Goal: Task Accomplishment & Management: Manage account settings

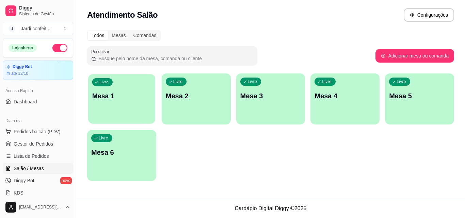
click at [136, 93] on p "Mesa 1" at bounding box center [121, 96] width 59 height 9
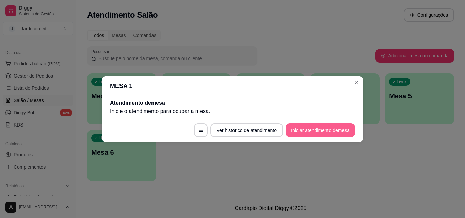
click at [319, 126] on button "Iniciar atendimento de mesa" at bounding box center [320, 131] width 69 height 14
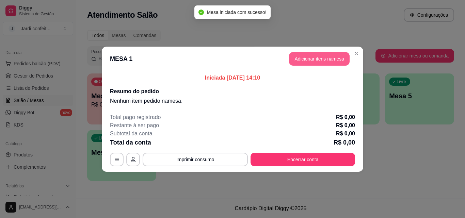
click at [327, 59] on button "Adicionar itens na mesa" at bounding box center [319, 59] width 61 height 14
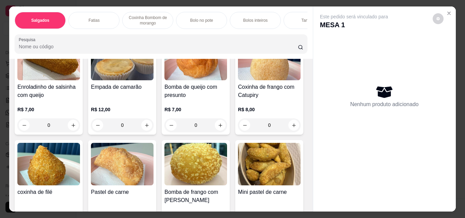
scroll to position [102, 0]
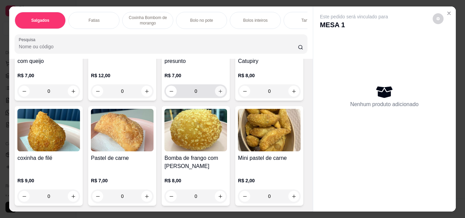
click at [218, 94] on icon "increase-product-quantity" at bounding box center [220, 91] width 5 height 5
type input "1"
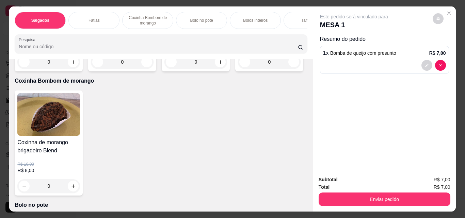
scroll to position [374, 0]
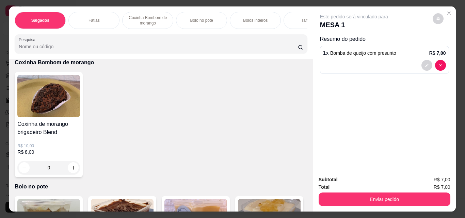
click at [144, 49] on button "increase-product-quantity" at bounding box center [146, 43] width 11 height 11
type input "1"
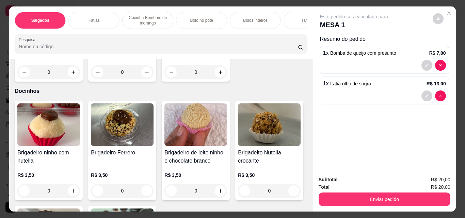
scroll to position [1055, 0]
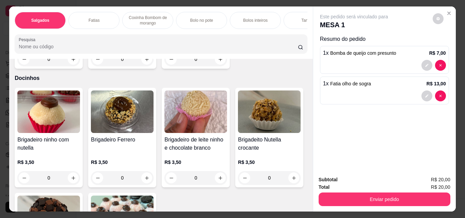
type input "1"
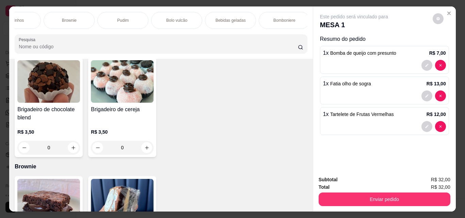
scroll to position [0, 403]
click at [217, 18] on p "Bebidas geladas" at bounding box center [229, 20] width 30 height 5
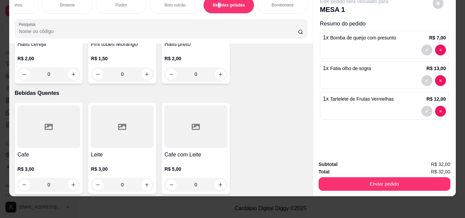
scroll to position [2364, 0]
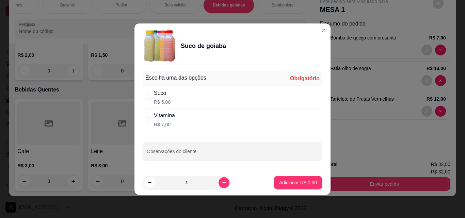
click at [154, 99] on p "R$ 5,00" at bounding box center [162, 102] width 17 height 7
radio input "true"
click at [295, 186] on p "Adicionar R$ 5,00" at bounding box center [298, 182] width 38 height 7
type input "1"
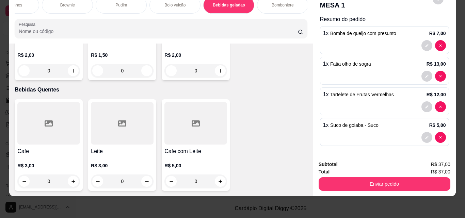
scroll to position [5, 0]
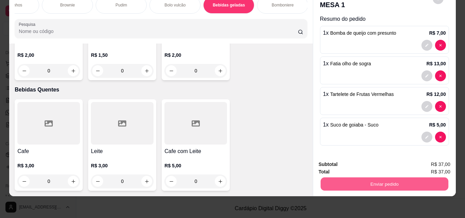
click at [372, 181] on button "Enviar pedido" at bounding box center [384, 183] width 128 height 13
click at [426, 161] on button "Enviar pedido" at bounding box center [432, 162] width 37 height 13
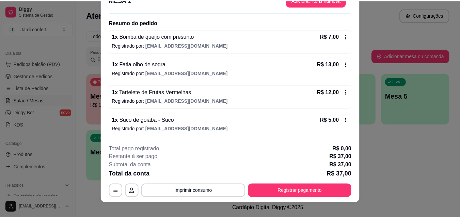
scroll to position [21, 0]
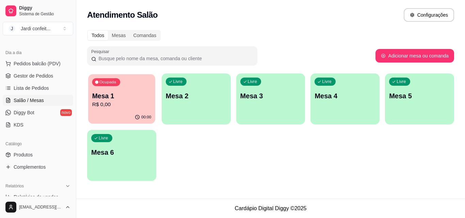
click at [122, 104] on p "R$ 0,00" at bounding box center [121, 105] width 59 height 8
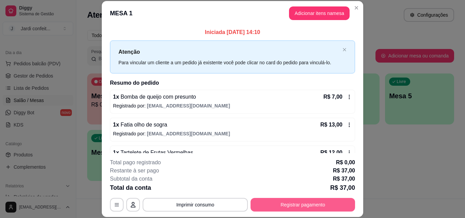
click at [269, 199] on button "Registrar pagamento" at bounding box center [303, 205] width 104 height 14
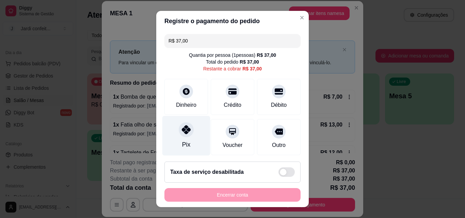
click at [188, 136] on div "Pix" at bounding box center [186, 136] width 48 height 40
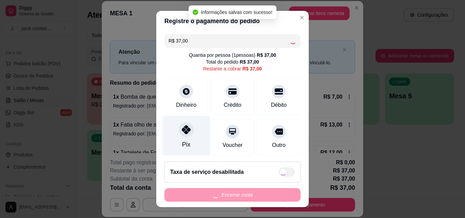
type input "R$ 0,00"
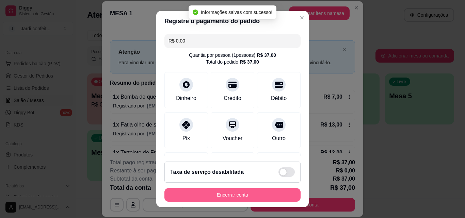
click at [222, 198] on button "Encerrar conta" at bounding box center [232, 195] width 136 height 14
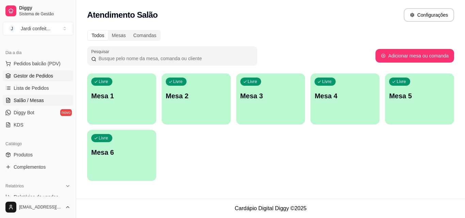
click at [47, 75] on span "Gestor de Pedidos" at bounding box center [33, 75] width 39 height 7
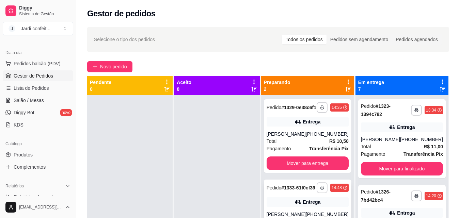
click at [322, 190] on icon "button" at bounding box center [322, 188] width 4 height 4
click at [322, 180] on button "Impressora" at bounding box center [304, 181] width 48 height 11
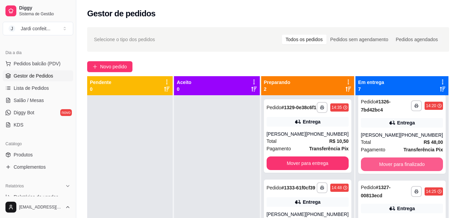
scroll to position [102, 0]
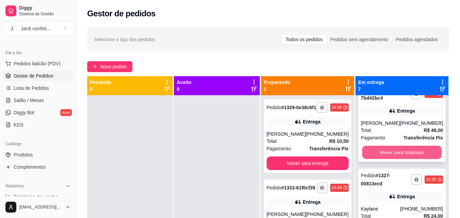
click at [384, 157] on button "Mover para finalizado" at bounding box center [402, 152] width 80 height 13
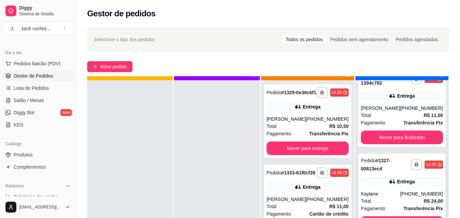
scroll to position [19, 0]
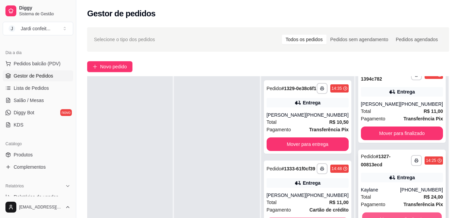
click at [382, 213] on button "Mover para finalizado" at bounding box center [402, 219] width 80 height 13
click at [413, 213] on button "Mover para finalizado" at bounding box center [402, 219] width 80 height 13
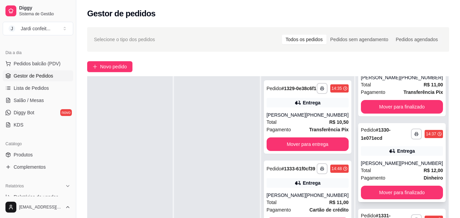
scroll to position [50, 0]
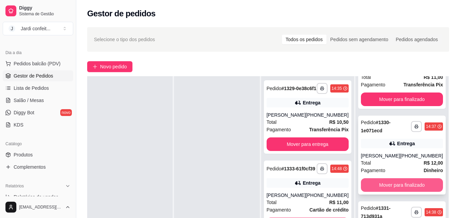
click at [400, 182] on button "Mover para finalizado" at bounding box center [402, 185] width 82 height 14
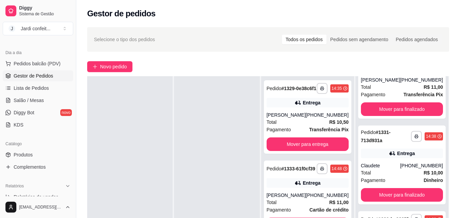
scroll to position [46, 0]
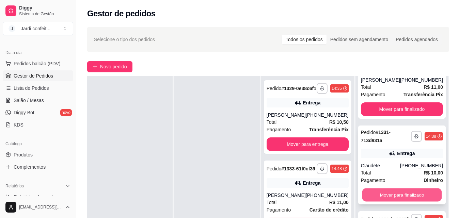
click at [399, 189] on button "Mover para finalizado" at bounding box center [402, 195] width 80 height 13
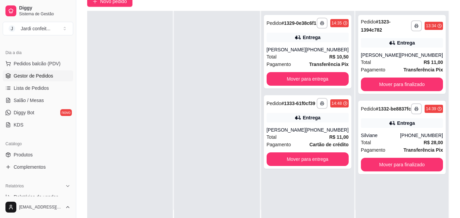
scroll to position [68, 0]
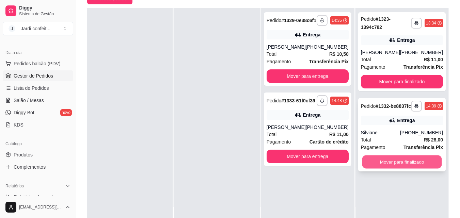
click at [388, 169] on button "Mover para finalizado" at bounding box center [402, 162] width 80 height 13
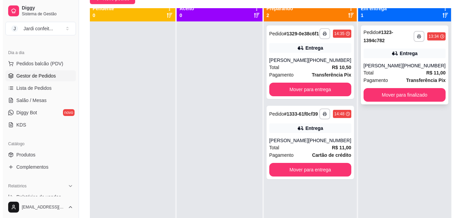
scroll to position [0, 0]
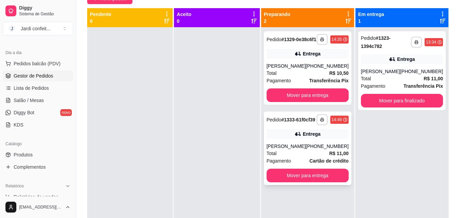
click at [318, 138] on div "Entrega" at bounding box center [312, 134] width 18 height 7
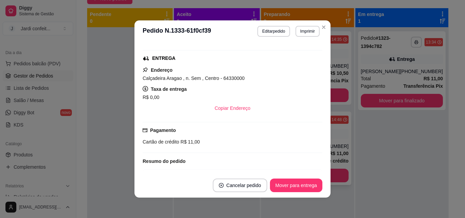
scroll to position [102, 0]
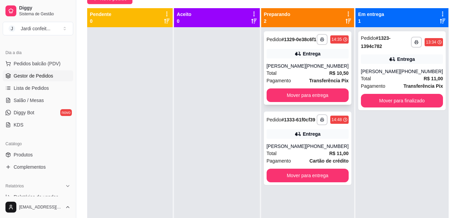
click at [323, 77] on div "Total R$ 10,50" at bounding box center [308, 72] width 82 height 7
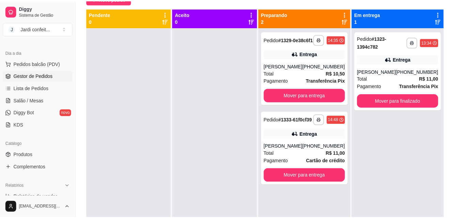
scroll to position [1, 0]
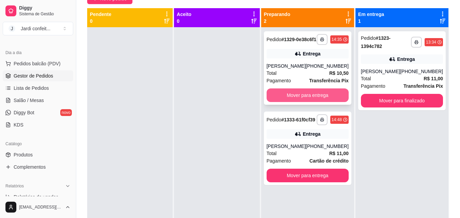
click at [324, 97] on button "Mover para entrega" at bounding box center [308, 95] width 82 height 14
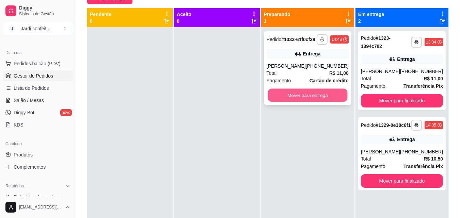
click at [313, 102] on button "Mover para entrega" at bounding box center [308, 95] width 80 height 13
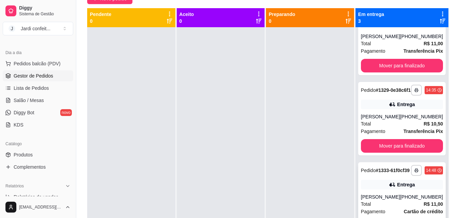
scroll to position [19, 0]
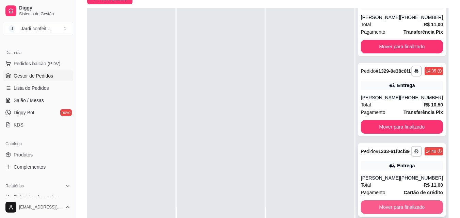
click at [410, 208] on button "Mover para finalizado" at bounding box center [402, 207] width 82 height 14
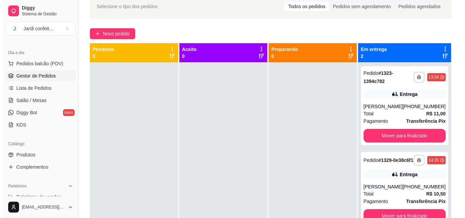
scroll to position [0, 0]
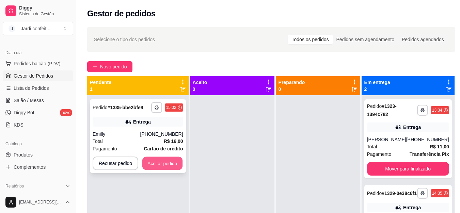
click at [165, 159] on button "Aceitar pedido" at bounding box center [162, 163] width 40 height 13
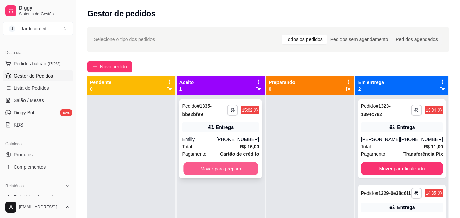
click at [233, 165] on button "Mover para preparo" at bounding box center [220, 168] width 75 height 13
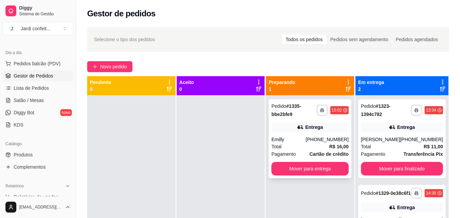
click at [303, 150] on div "Pagamento Cartão de crédito" at bounding box center [309, 153] width 77 height 7
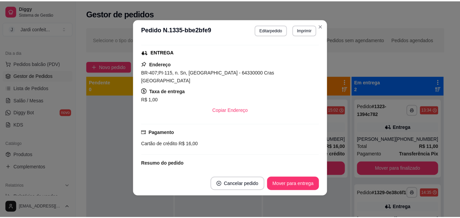
scroll to position [139, 0]
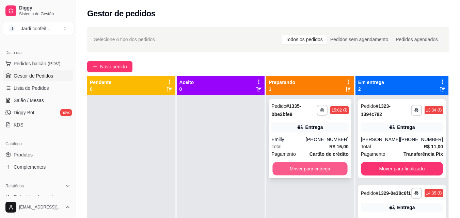
click at [281, 175] on button "Mover para entrega" at bounding box center [310, 168] width 75 height 13
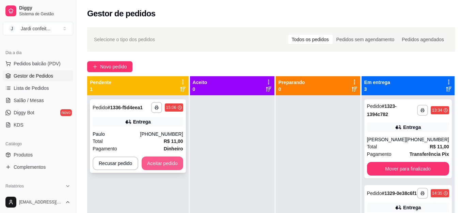
click at [172, 166] on button "Aceitar pedido" at bounding box center [163, 164] width 42 height 14
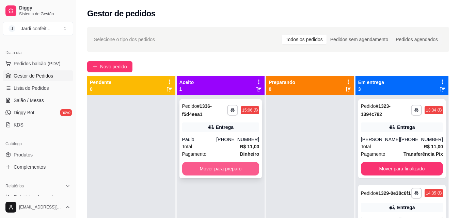
click at [221, 165] on button "Mover para preparo" at bounding box center [220, 169] width 77 height 14
click at [224, 169] on button "Mover para preparo" at bounding box center [220, 168] width 75 height 13
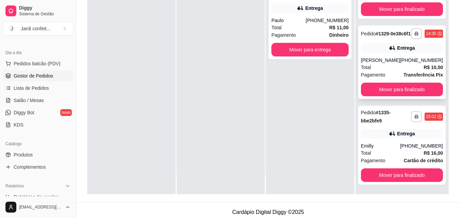
scroll to position [104, 0]
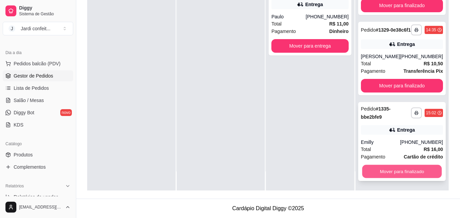
click at [406, 170] on button "Mover para finalizado" at bounding box center [402, 171] width 80 height 13
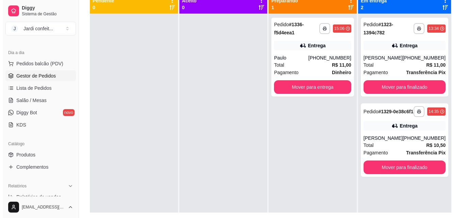
scroll to position [70, 0]
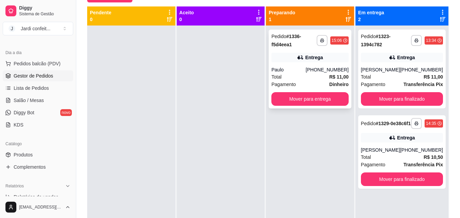
click at [308, 59] on div "Entrega" at bounding box center [314, 57] width 18 height 7
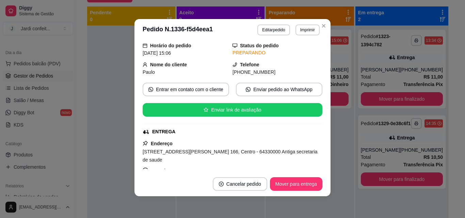
scroll to position [24, 0]
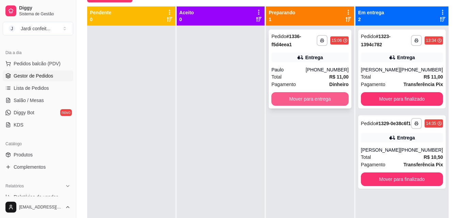
click at [316, 99] on button "Mover para entrega" at bounding box center [309, 99] width 77 height 14
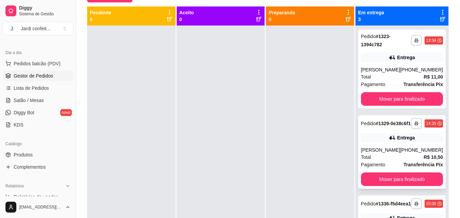
click at [382, 161] on div "Total R$ 10,50" at bounding box center [402, 157] width 82 height 7
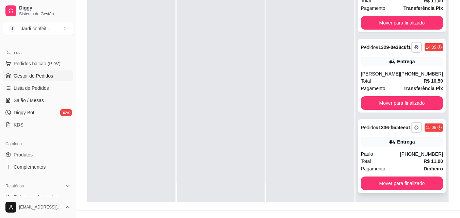
scroll to position [104, 0]
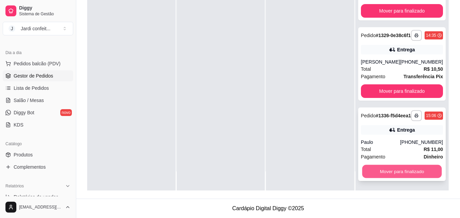
click at [399, 174] on button "Mover para finalizado" at bounding box center [402, 171] width 80 height 13
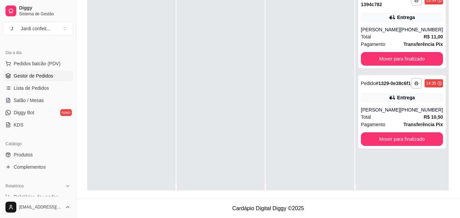
scroll to position [0, 0]
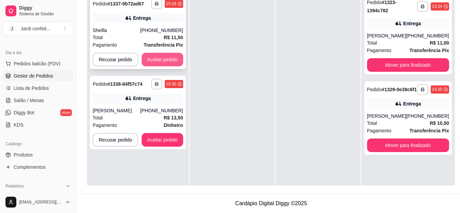
click at [172, 60] on button "Aceitar pedido" at bounding box center [163, 60] width 42 height 14
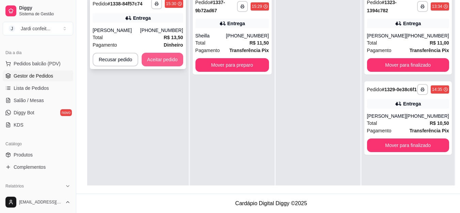
click at [172, 61] on button "Aceitar pedido" at bounding box center [163, 60] width 42 height 14
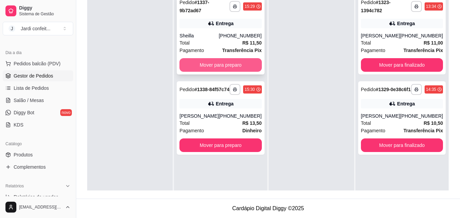
click at [223, 65] on button "Mover para preparo" at bounding box center [220, 65] width 82 height 14
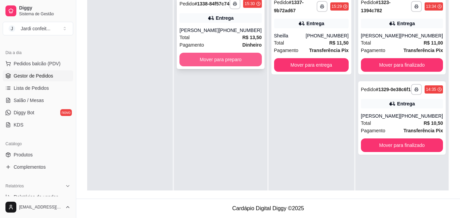
click at [249, 66] on button "Mover para preparo" at bounding box center [220, 60] width 82 height 14
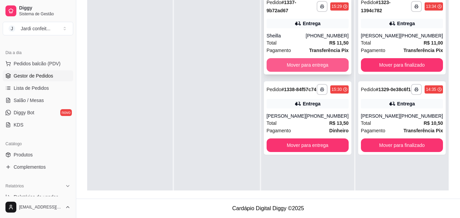
click at [317, 63] on button "Mover para entrega" at bounding box center [308, 65] width 82 height 14
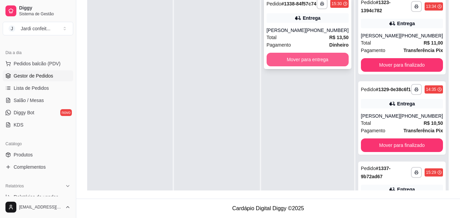
click at [317, 63] on button "Mover para entrega" at bounding box center [308, 60] width 82 height 14
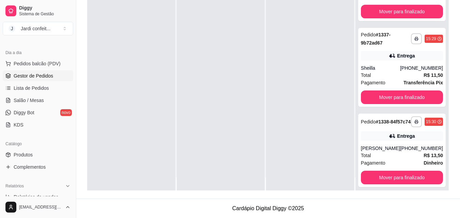
scroll to position [19, 0]
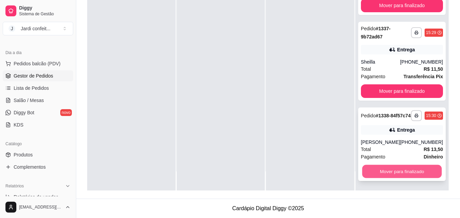
click at [372, 179] on div "**********" at bounding box center [401, 145] width 87 height 74
click at [363, 171] on button "Mover para finalizado" at bounding box center [402, 171] width 80 height 13
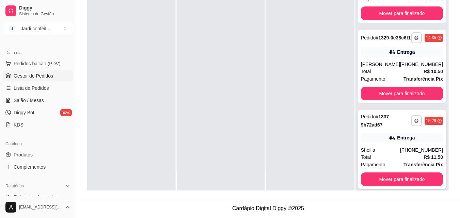
scroll to position [46, 0]
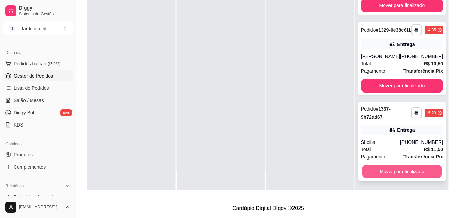
click at [403, 177] on button "Mover para finalizado" at bounding box center [402, 171] width 80 height 13
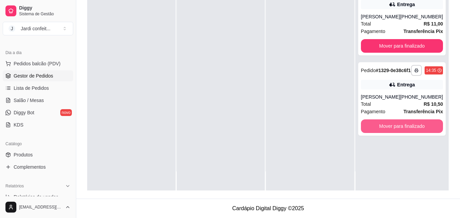
scroll to position [0, 0]
drag, startPoint x: 303, startPoint y: 124, endPoint x: 299, endPoint y: 122, distance: 4.4
click at [300, 122] on div at bounding box center [310, 81] width 88 height 218
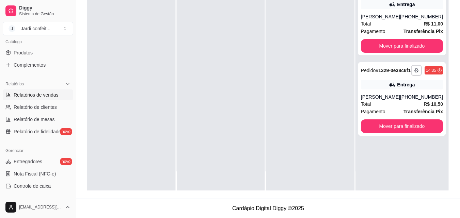
click at [44, 95] on span "Relatórios de vendas" at bounding box center [36, 95] width 45 height 7
select select "ALL"
select select "0"
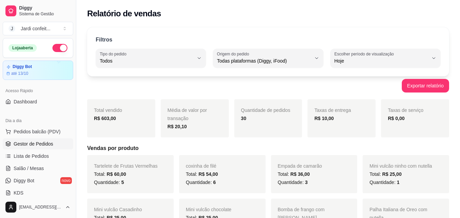
click at [46, 142] on span "Gestor de Pedidos" at bounding box center [33, 144] width 39 height 7
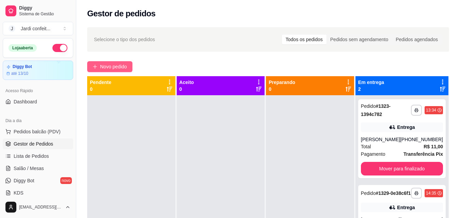
click at [122, 66] on span "Novo pedido" at bounding box center [113, 66] width 27 height 7
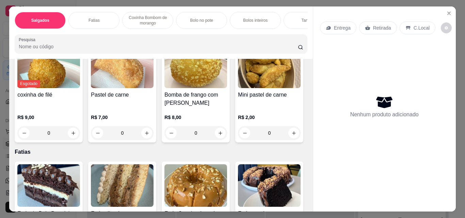
scroll to position [170, 0]
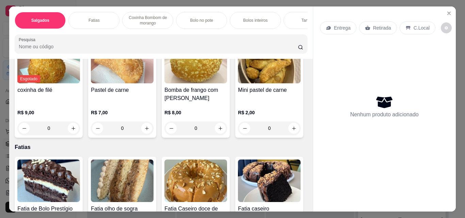
click at [291, 26] on icon "increase-product-quantity" at bounding box center [293, 23] width 5 height 5
type input "1"
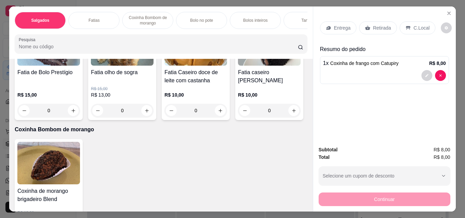
scroll to position [341, 0]
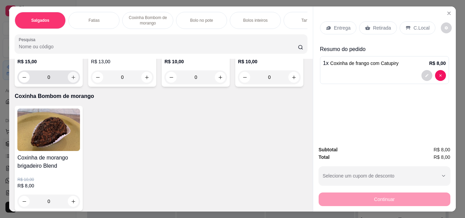
click at [71, 79] on icon "increase-product-quantity" at bounding box center [73, 78] width 4 height 4
type input "1"
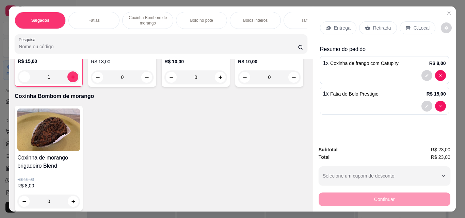
click at [379, 25] on p "Retirada" at bounding box center [382, 28] width 18 height 7
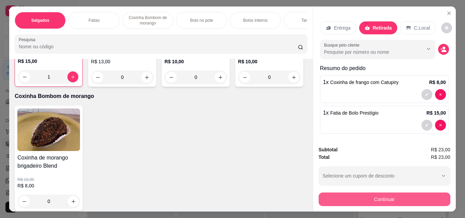
click at [324, 195] on button "Continuar" at bounding box center [385, 200] width 132 height 14
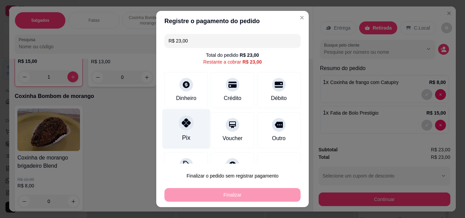
click at [184, 122] on icon at bounding box center [186, 122] width 9 height 9
type input "R$ 0,00"
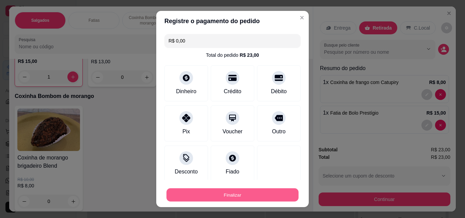
click at [167, 192] on button "Finalizar" at bounding box center [232, 195] width 132 height 13
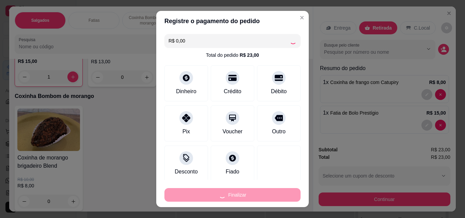
type input "0"
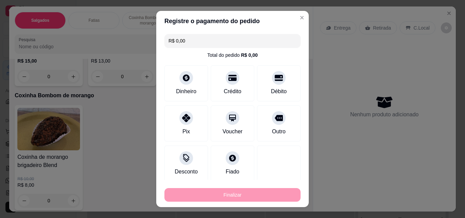
type input "-R$ 23,00"
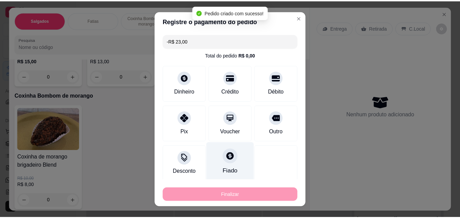
scroll to position [340, 0]
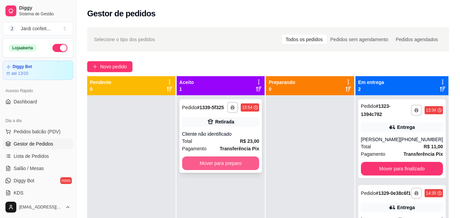
click at [257, 168] on button "Mover para preparo" at bounding box center [220, 164] width 77 height 14
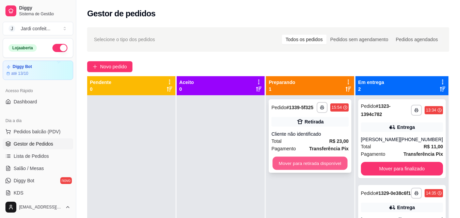
click at [272, 158] on div "Mover para retirada disponível" at bounding box center [309, 164] width 77 height 14
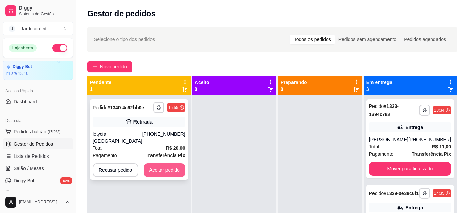
click at [162, 163] on button "Aceitar pedido" at bounding box center [165, 170] width 42 height 14
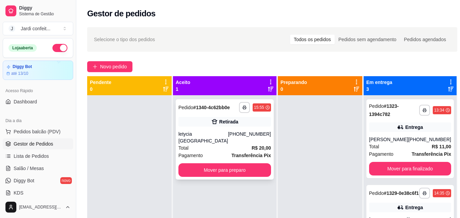
click at [252, 148] on strong "R$ 20,00" at bounding box center [261, 147] width 19 height 5
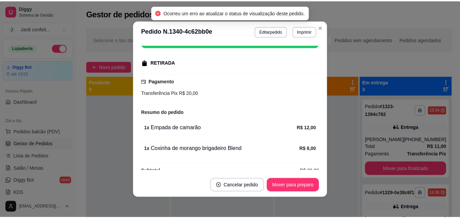
scroll to position [102, 0]
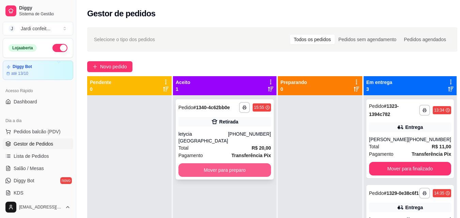
click at [206, 167] on button "Mover para preparo" at bounding box center [224, 170] width 93 height 14
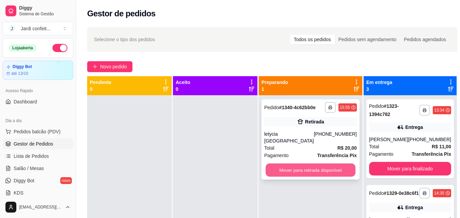
click at [281, 167] on button "Mover para retirada disponível" at bounding box center [310, 170] width 90 height 13
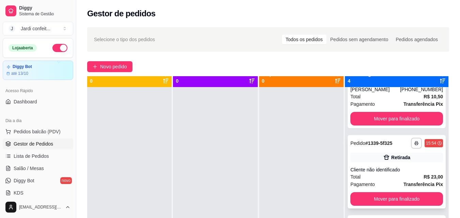
scroll to position [19, 0]
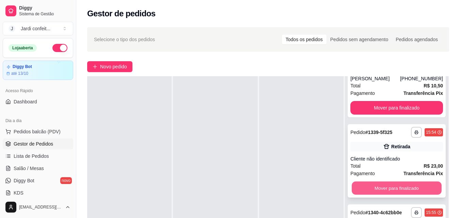
click at [378, 190] on button "Mover para finalizado" at bounding box center [397, 188] width 90 height 13
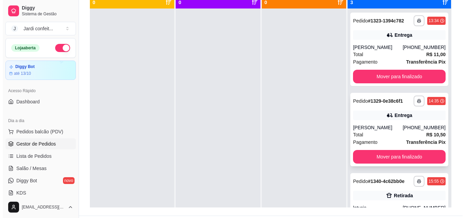
scroll to position [70, 0]
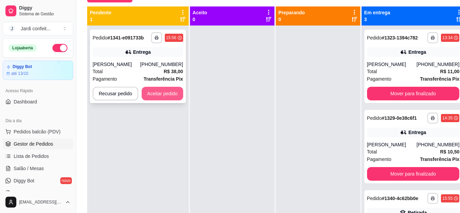
click at [171, 100] on button "Aceitar pedido" at bounding box center [163, 94] width 42 height 14
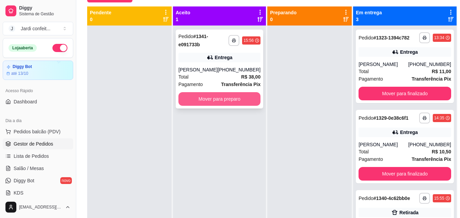
click at [200, 101] on button "Mover para preparo" at bounding box center [219, 99] width 82 height 14
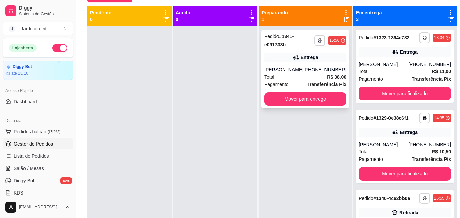
click at [289, 71] on div "[PERSON_NAME]" at bounding box center [283, 69] width 39 height 7
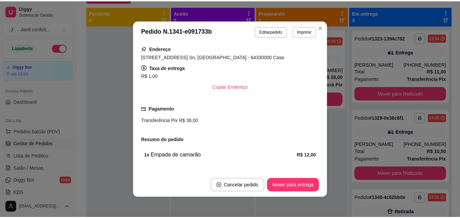
scroll to position [136, 0]
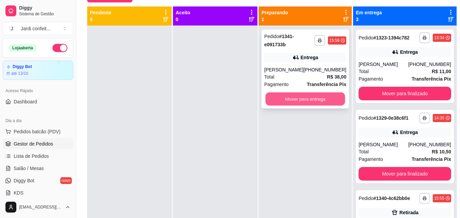
click at [310, 102] on button "Mover para entrega" at bounding box center [305, 99] width 80 height 13
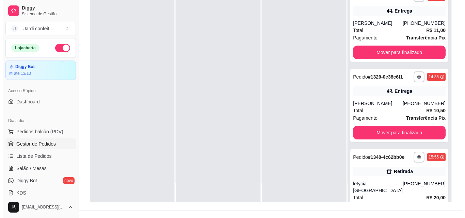
scroll to position [104, 0]
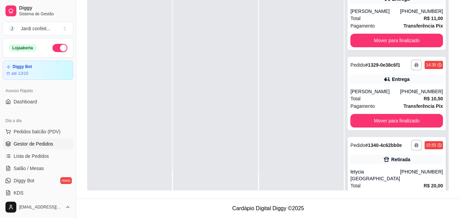
click at [392, 182] on div "letycia [GEOGRAPHIC_DATA]" at bounding box center [375, 175] width 50 height 14
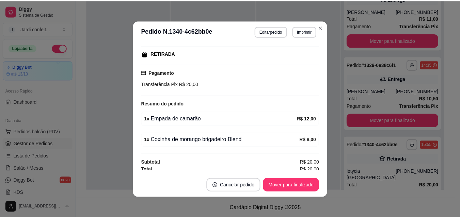
scroll to position [107, 0]
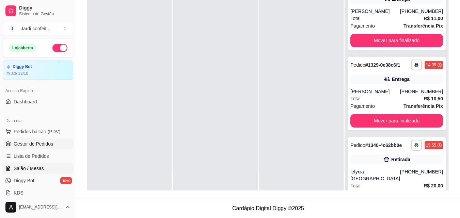
click at [38, 167] on span "Salão / Mesas" at bounding box center [29, 168] width 30 height 7
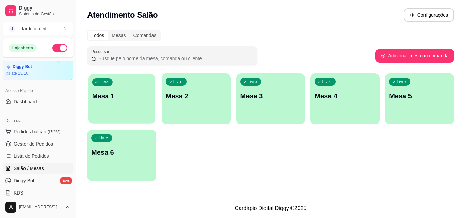
click at [95, 113] on div "Livre Mesa 1" at bounding box center [121, 95] width 67 height 42
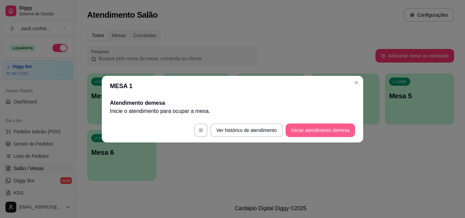
click at [319, 133] on button "Iniciar atendimento de mesa" at bounding box center [320, 131] width 69 height 14
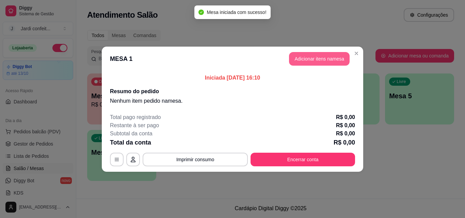
click at [320, 55] on button "Adicionar itens na mesa" at bounding box center [319, 59] width 61 height 14
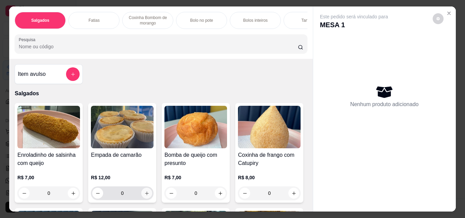
click at [141, 196] on button "increase-product-quantity" at bounding box center [146, 193] width 11 height 11
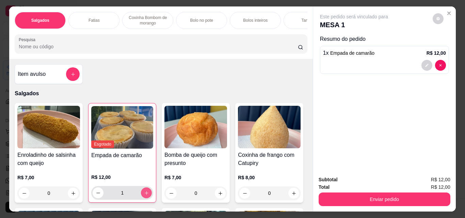
type input "1"
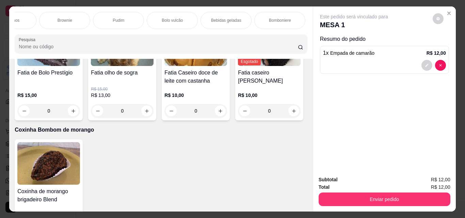
scroll to position [0, 407]
click at [239, 15] on div "Bebidas geladas" at bounding box center [224, 20] width 51 height 17
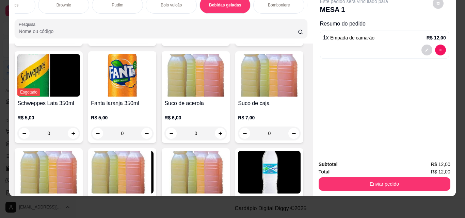
scroll to position [2022, 0]
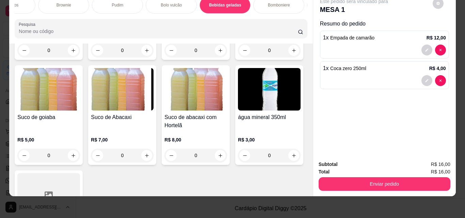
type input "1"
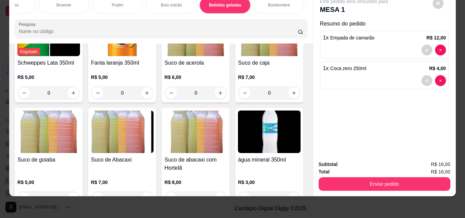
scroll to position [1954, 0]
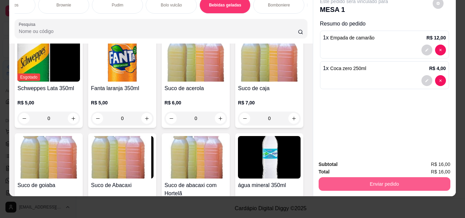
click at [374, 178] on button "Enviar pedido" at bounding box center [385, 184] width 132 height 14
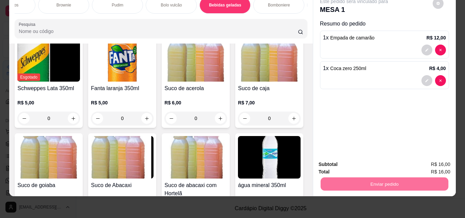
click at [425, 163] on button "Enviar pedido" at bounding box center [432, 162] width 37 height 13
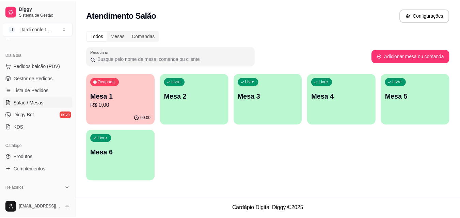
scroll to position [68, 0]
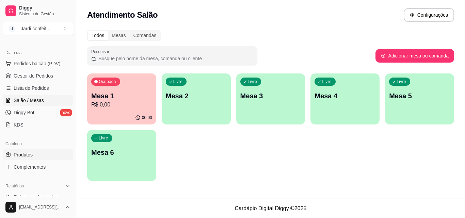
click at [51, 157] on link "Produtos" at bounding box center [38, 154] width 70 height 11
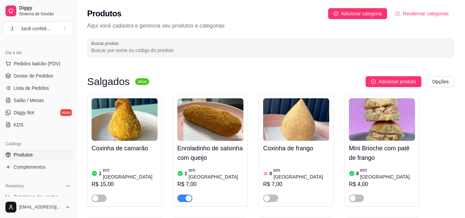
click at [51, 157] on link "Produtos" at bounding box center [38, 154] width 70 height 11
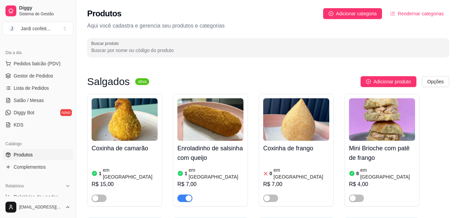
click at [165, 52] on input "Buscar produto" at bounding box center [268, 50] width 354 height 7
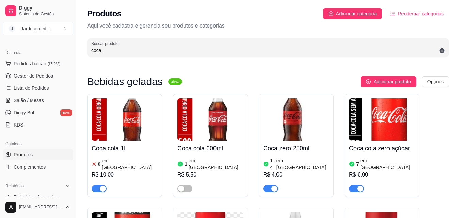
type input "coca"
click at [137, 171] on div "R$ 10,00" at bounding box center [125, 175] width 66 height 8
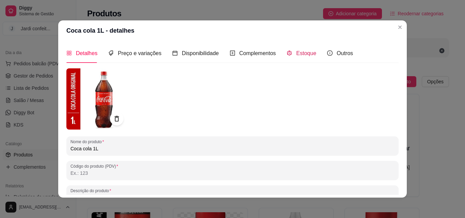
click at [287, 54] on icon "code-sandbox" at bounding box center [289, 52] width 5 height 5
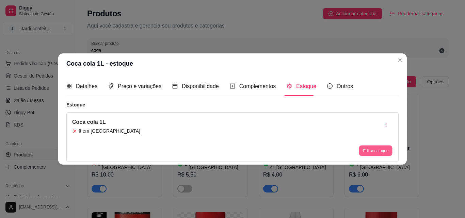
click at [384, 151] on button "Editar estoque" at bounding box center [375, 151] width 33 height 11
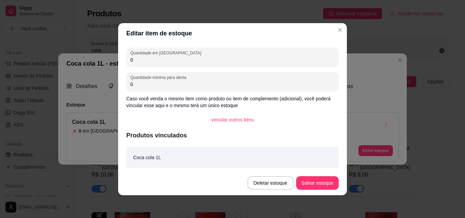
click at [219, 61] on input "0" at bounding box center [232, 60] width 204 height 7
type input "02"
click at [328, 181] on button "Salvar estoque" at bounding box center [317, 182] width 42 height 13
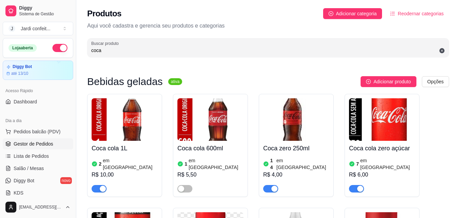
click at [65, 146] on link "Gestor de Pedidos" at bounding box center [38, 144] width 70 height 11
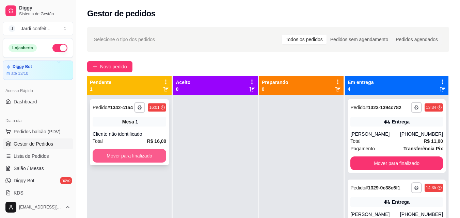
click at [150, 156] on button "Mover para finalizado" at bounding box center [130, 156] width 74 height 14
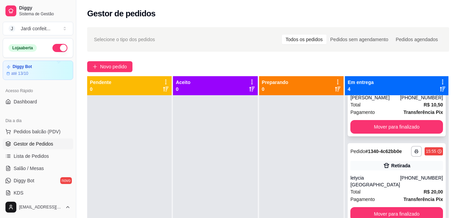
scroll to position [132, 0]
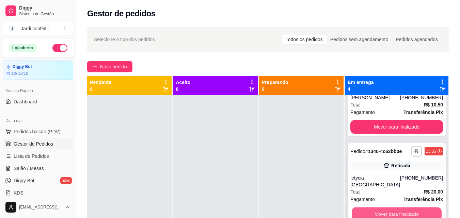
click at [409, 208] on button "Mover para finalizado" at bounding box center [397, 214] width 90 height 13
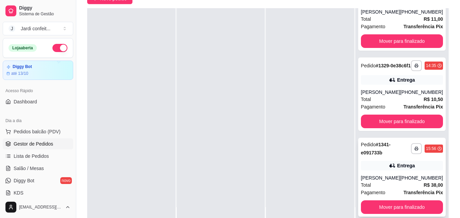
scroll to position [68, 0]
click at [31, 166] on span "Salão / Mesas" at bounding box center [29, 168] width 30 height 7
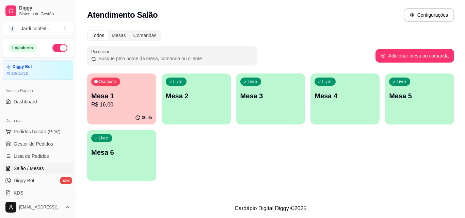
click at [126, 114] on div "00:05" at bounding box center [121, 117] width 69 height 13
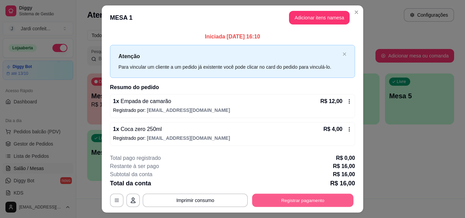
click at [343, 201] on button "Registrar pagamento" at bounding box center [302, 200] width 101 height 13
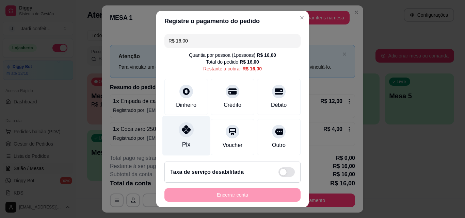
click at [172, 140] on div "Pix" at bounding box center [186, 136] width 48 height 40
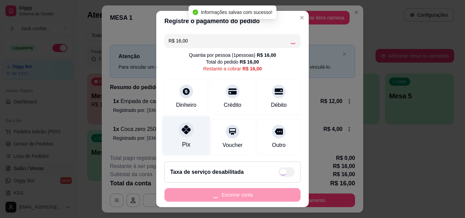
type input "R$ 0,00"
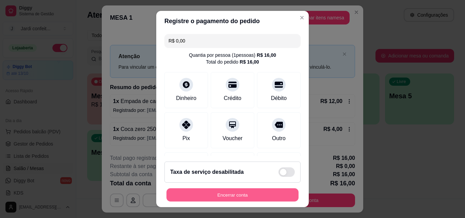
click at [233, 193] on button "Encerrar conta" at bounding box center [232, 195] width 132 height 13
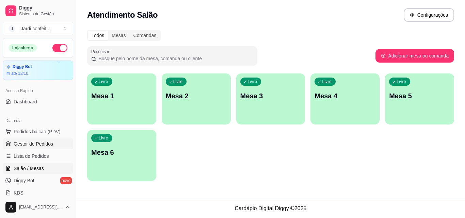
click at [45, 141] on span "Gestor de Pedidos" at bounding box center [33, 144] width 39 height 7
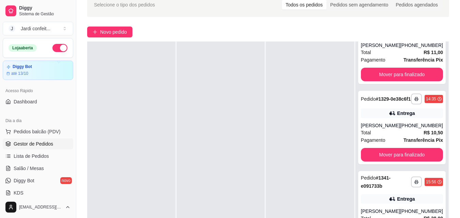
scroll to position [104, 0]
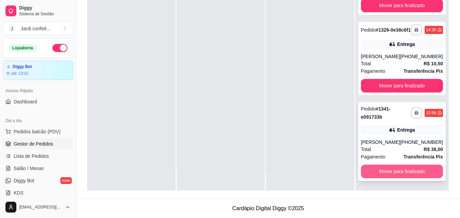
click at [409, 172] on button "Mover para finalizado" at bounding box center [402, 172] width 82 height 14
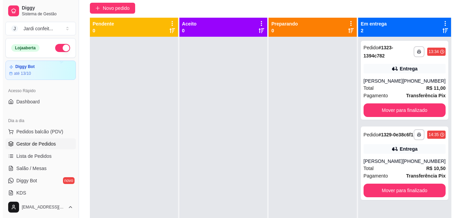
scroll to position [60, 0]
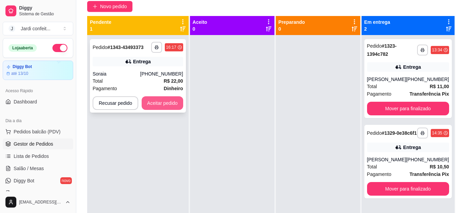
click at [180, 103] on button "Aceitar pedido" at bounding box center [163, 103] width 42 height 14
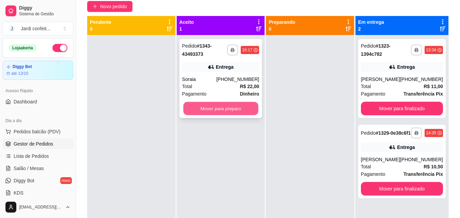
click at [201, 106] on button "Mover para preparo" at bounding box center [220, 108] width 75 height 13
click at [201, 106] on button "Mover para preparo" at bounding box center [220, 109] width 77 height 14
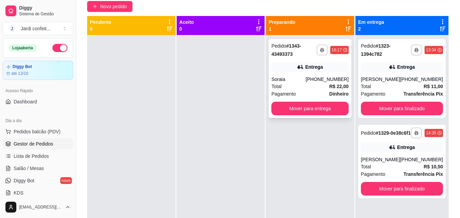
drag, startPoint x: 260, startPoint y: 83, endPoint x: 296, endPoint y: 53, distance: 46.2
click at [260, 82] on div at bounding box center [221, 144] width 88 height 218
click at [298, 56] on div "Pedido # 1343-43493373" at bounding box center [293, 50] width 45 height 16
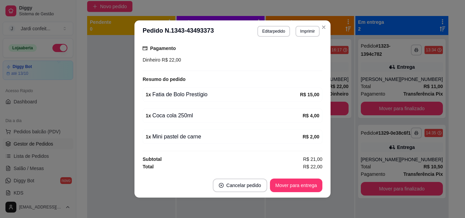
scroll to position [1, 0]
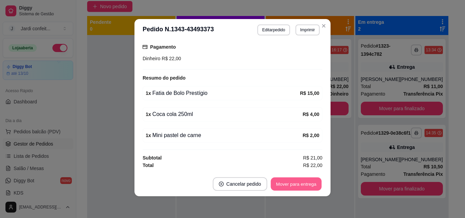
click at [295, 184] on button "Mover para entrega" at bounding box center [296, 184] width 51 height 13
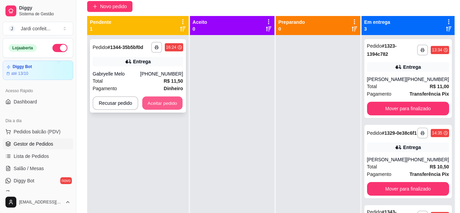
click at [163, 98] on button "Aceitar pedido" at bounding box center [162, 103] width 40 height 13
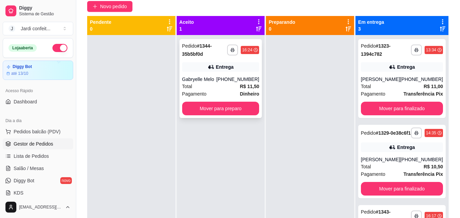
click at [230, 74] on div "**********" at bounding box center [220, 78] width 83 height 79
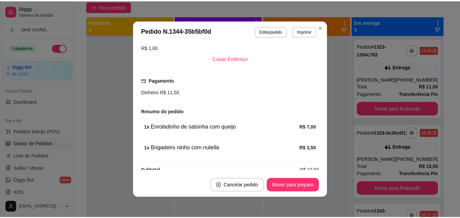
scroll to position [160, 0]
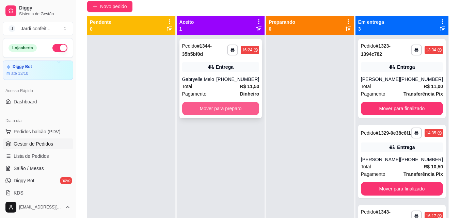
click at [206, 104] on button "Mover para preparo" at bounding box center [220, 109] width 77 height 14
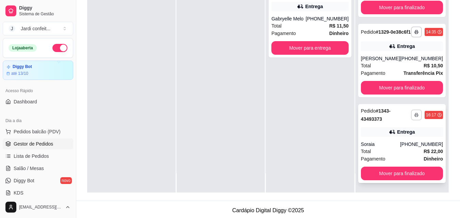
scroll to position [70, 0]
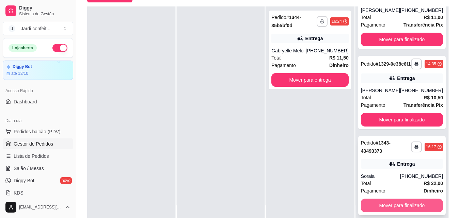
click at [405, 210] on button "Mover para finalizado" at bounding box center [402, 206] width 82 height 14
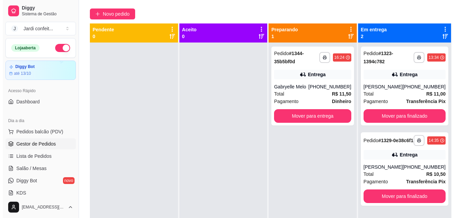
scroll to position [36, 0]
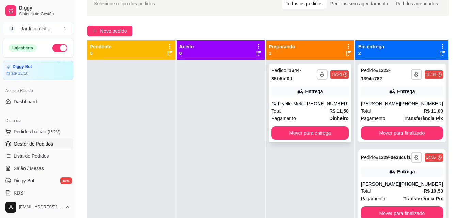
click at [309, 86] on div "**********" at bounding box center [310, 103] width 83 height 79
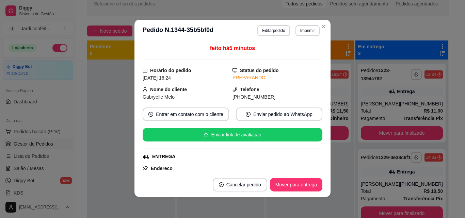
scroll to position [1, 0]
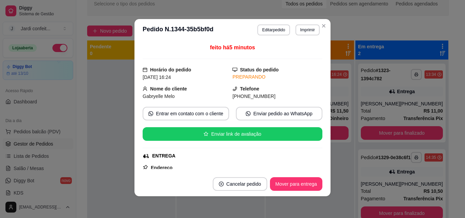
click at [320, 169] on div "feito há 5 minutos Horário do pedido [DATE] 16:24 Status do pedido PREPARANDO N…" at bounding box center [232, 106] width 196 height 131
click at [322, 158] on div "feito há 5 minutos Horário do pedido [DATE] 16:24 Status do pedido PREPARANDO N…" at bounding box center [232, 106] width 196 height 131
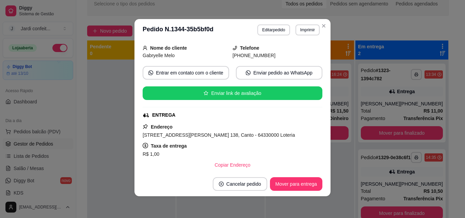
click at [312, 160] on div "Copiar Endereço" at bounding box center [233, 165] width 180 height 14
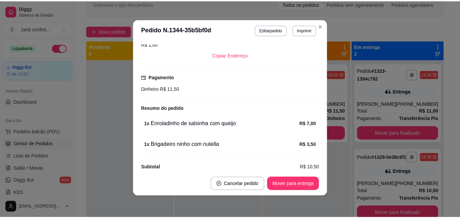
scroll to position [160, 0]
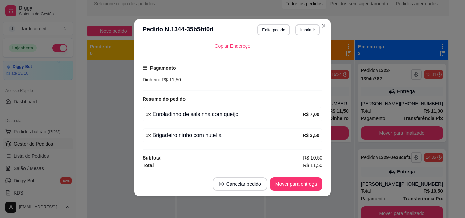
click at [313, 156] on span "R$ 10,50" at bounding box center [312, 157] width 19 height 7
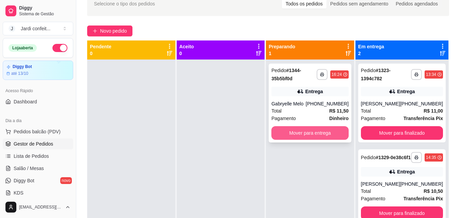
click at [317, 136] on button "Mover para entrega" at bounding box center [309, 133] width 77 height 14
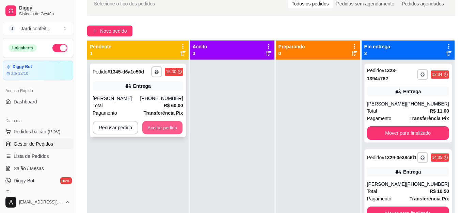
click at [163, 128] on button "Aceitar pedido" at bounding box center [162, 127] width 40 height 13
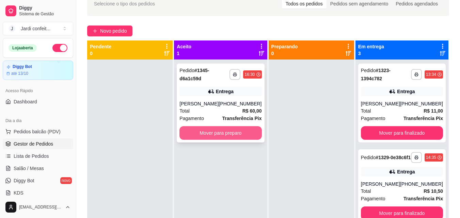
click at [230, 135] on button "Mover para preparo" at bounding box center [220, 133] width 82 height 14
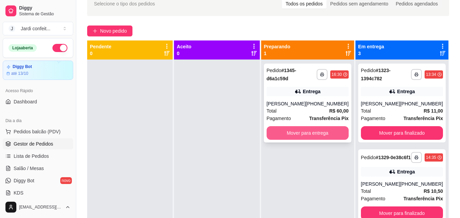
click at [296, 130] on button "Mover para entrega" at bounding box center [308, 133] width 82 height 14
click at [298, 135] on button "Mover para entrega" at bounding box center [308, 133] width 82 height 14
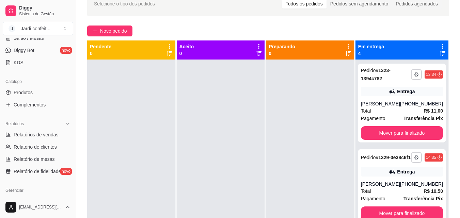
scroll to position [136, 0]
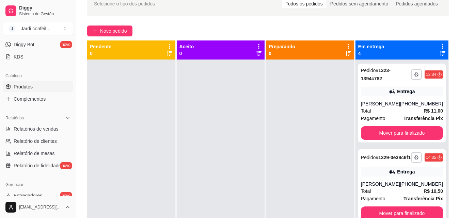
click at [31, 88] on span "Produtos" at bounding box center [23, 86] width 19 height 7
